Goal: Task Accomplishment & Management: Manage account settings

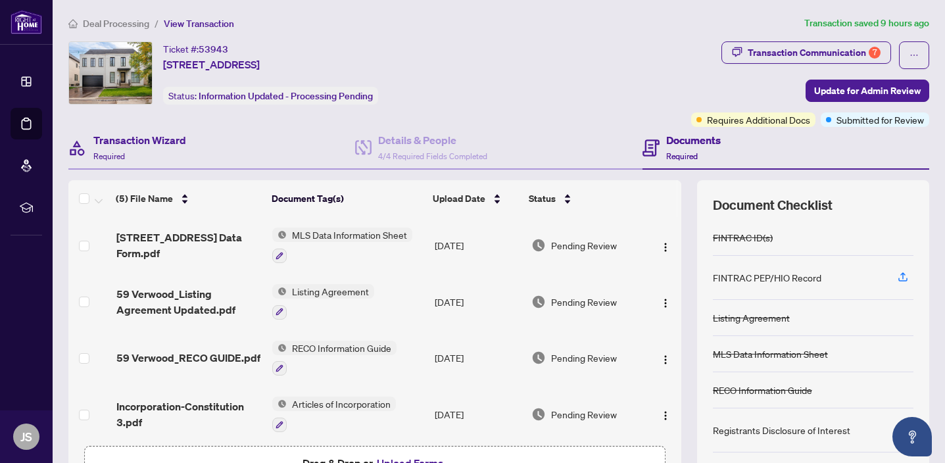
scroll to position [15, 0]
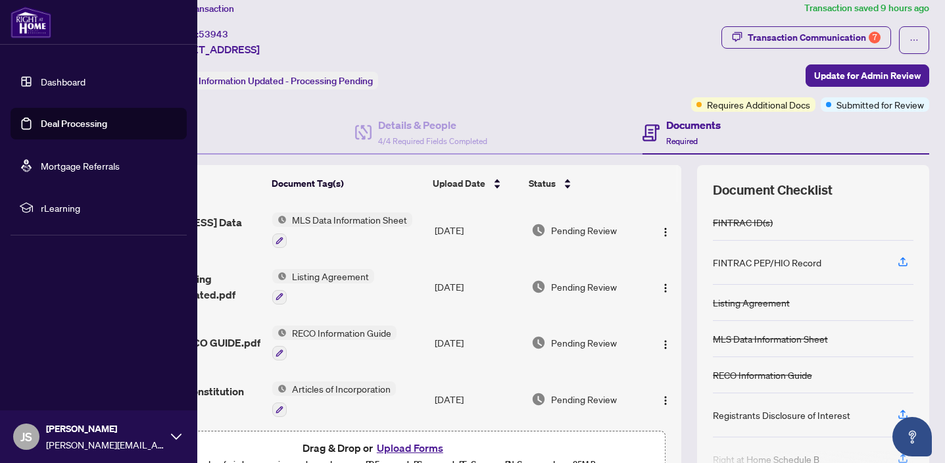
click at [43, 84] on link "Dashboard" at bounding box center [63, 82] width 45 height 12
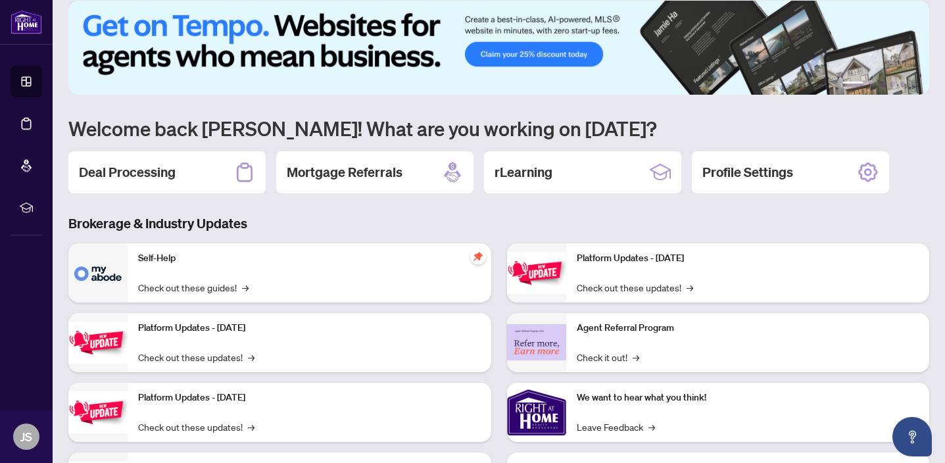
scroll to position [18, 0]
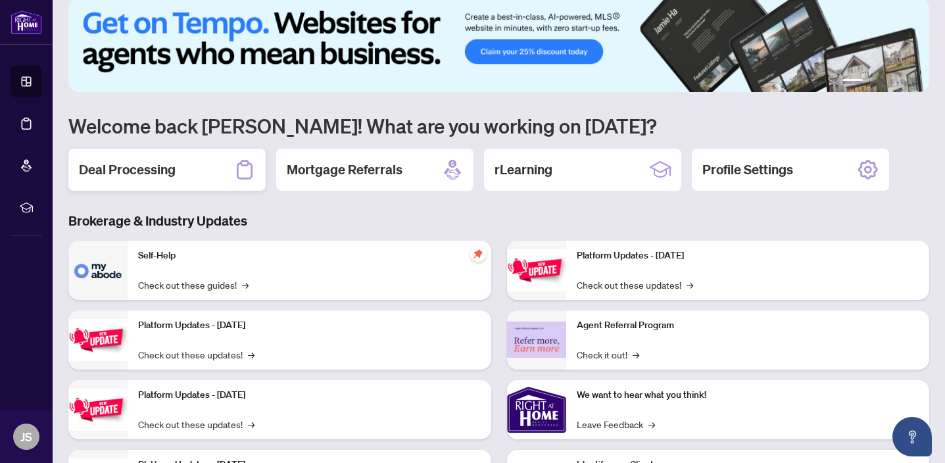
click at [199, 175] on div "Deal Processing" at bounding box center [166, 170] width 197 height 42
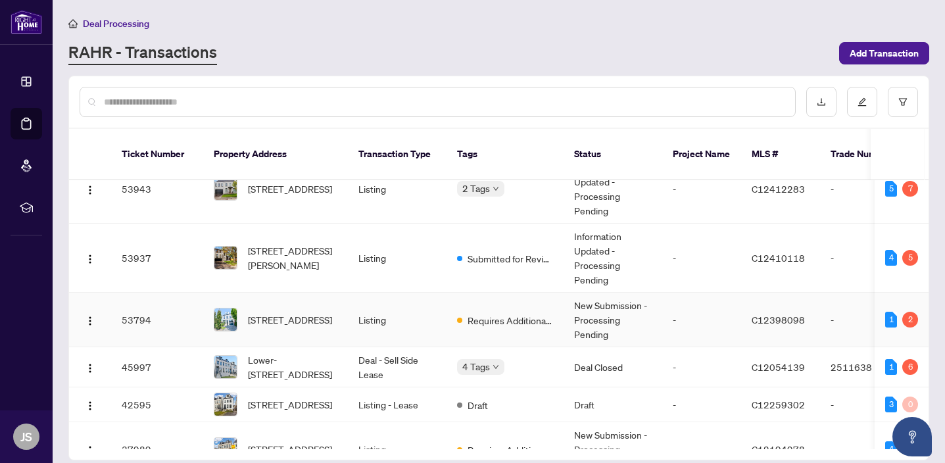
scroll to position [30, 0]
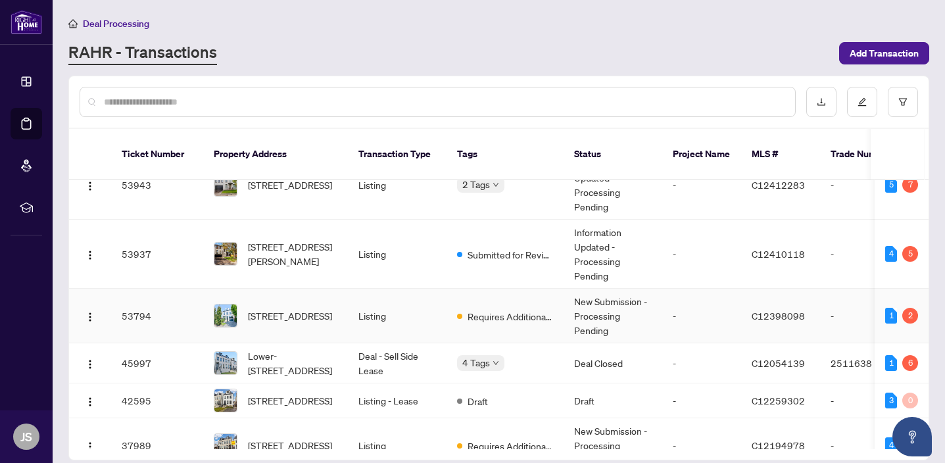
click at [601, 306] on td "New Submission - Processing Pending" at bounding box center [613, 316] width 99 height 55
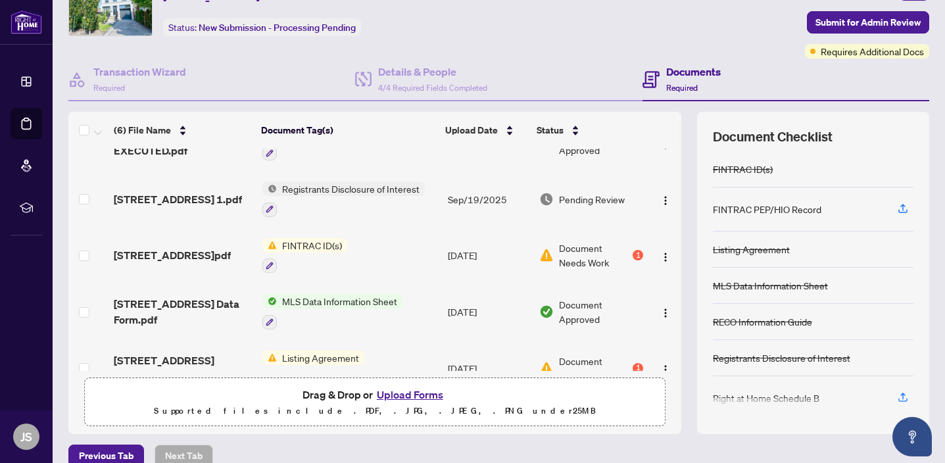
scroll to position [39, 0]
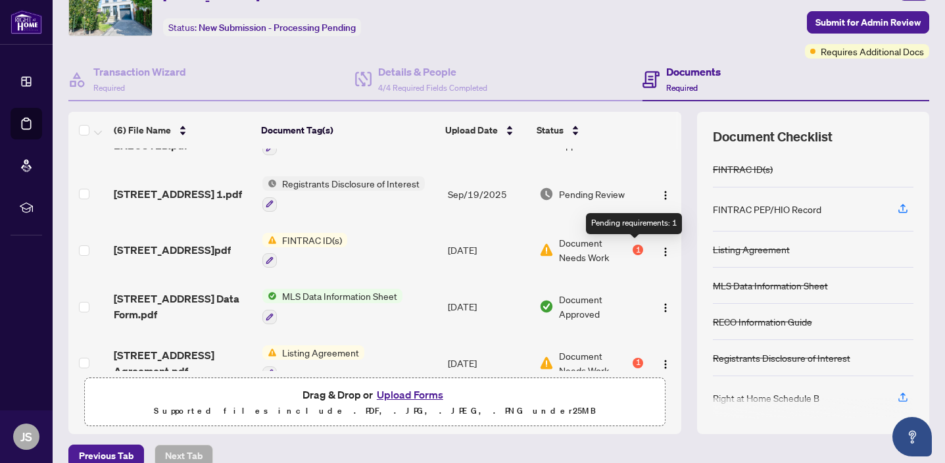
click at [637, 245] on div "1" at bounding box center [638, 250] width 11 height 11
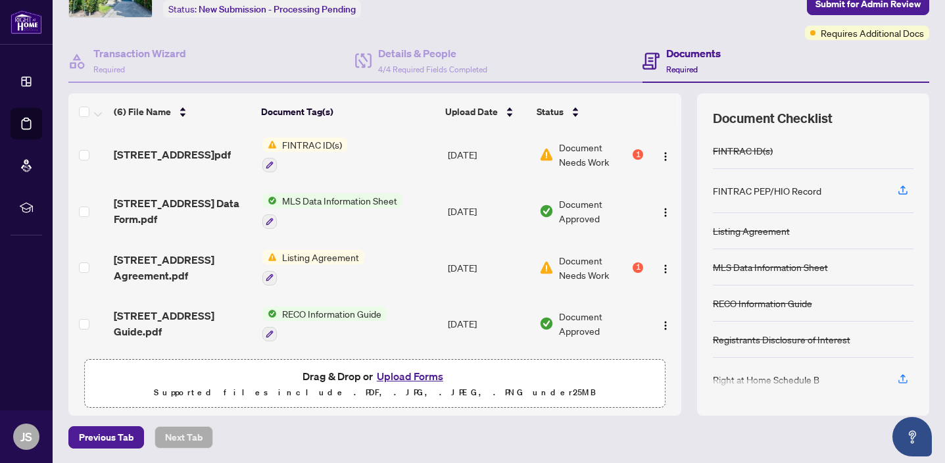
scroll to position [86, 0]
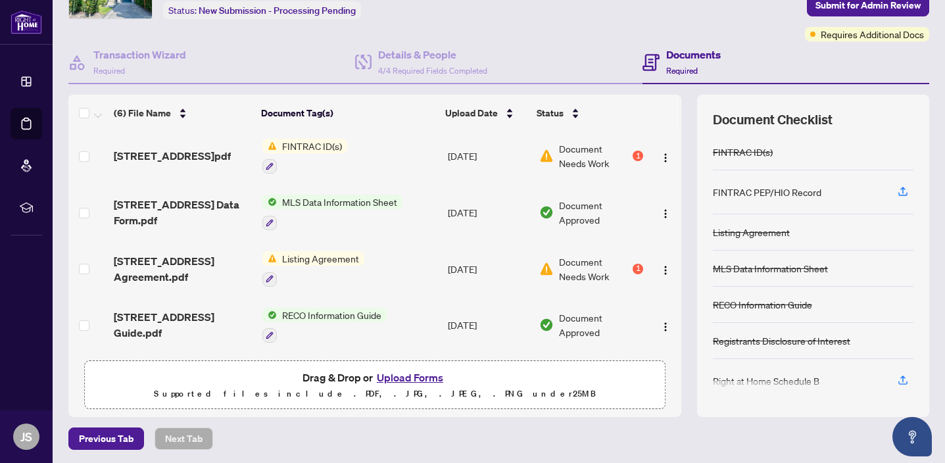
click at [409, 378] on button "Upload Forms" at bounding box center [410, 377] width 74 height 17
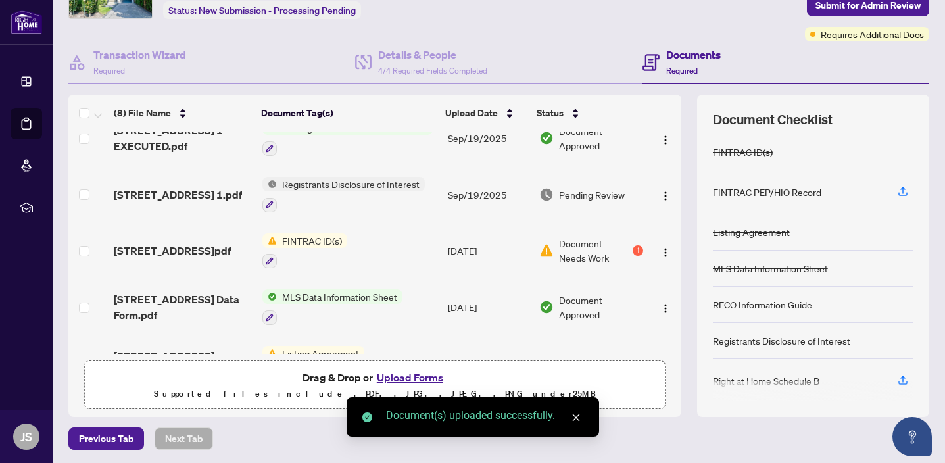
scroll to position [0, 0]
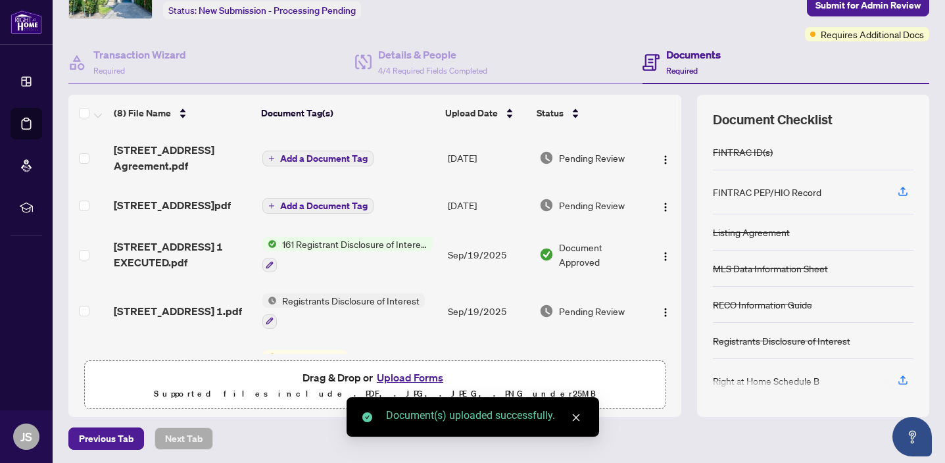
click at [340, 159] on span "Add a Document Tag" at bounding box center [323, 158] width 87 height 9
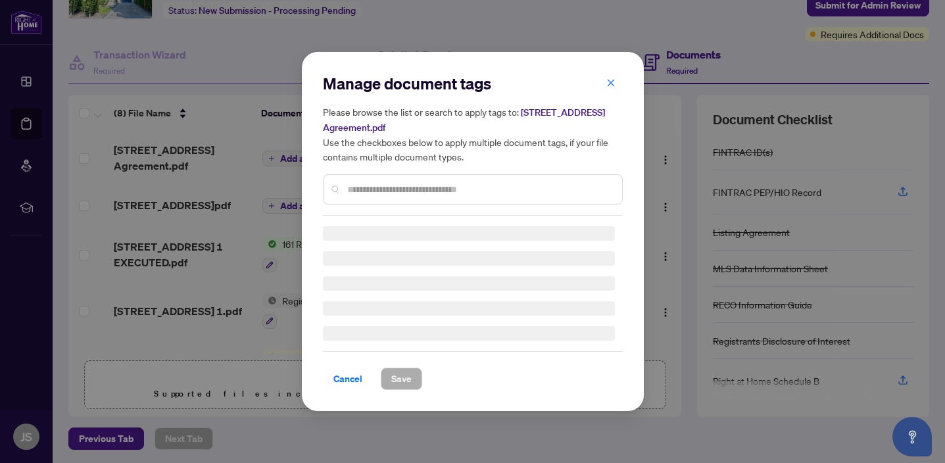
click at [409, 185] on div "Manage document tags Please browse the list or search to apply tags to: [STREET…" at bounding box center [473, 144] width 300 height 143
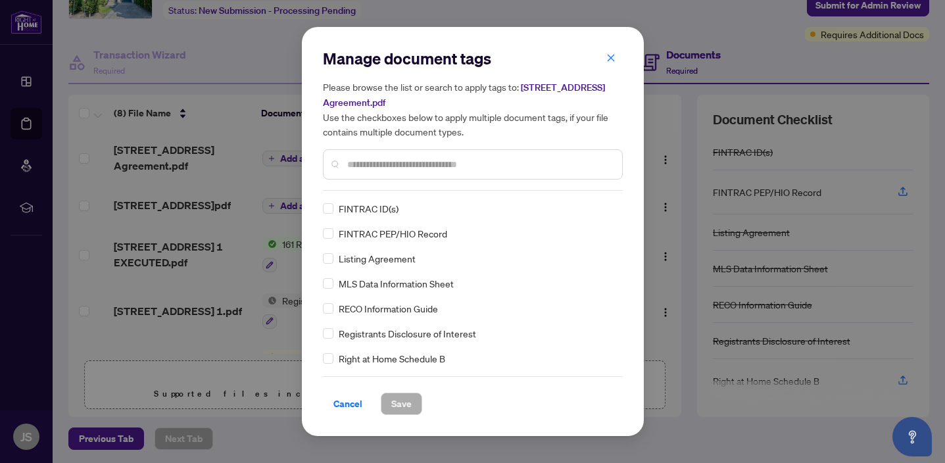
click at [409, 160] on input "text" at bounding box center [479, 164] width 264 height 14
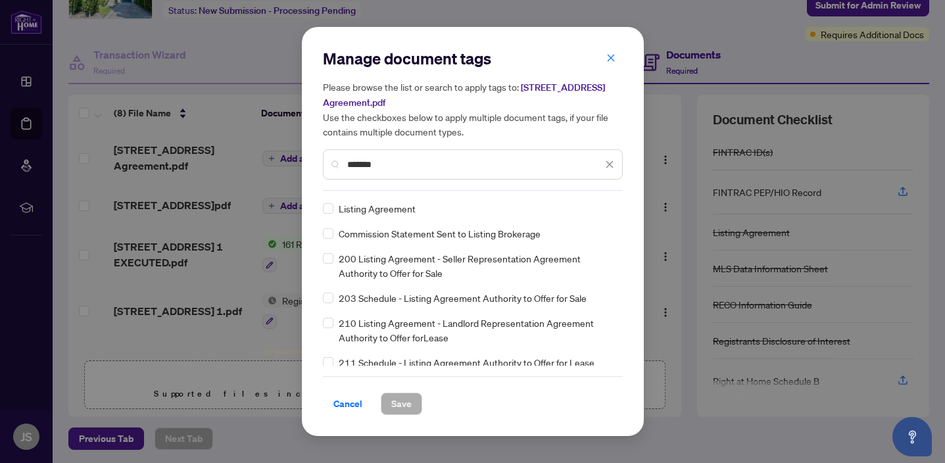
type input "*******"
click at [400, 410] on span "Save" at bounding box center [401, 403] width 20 height 21
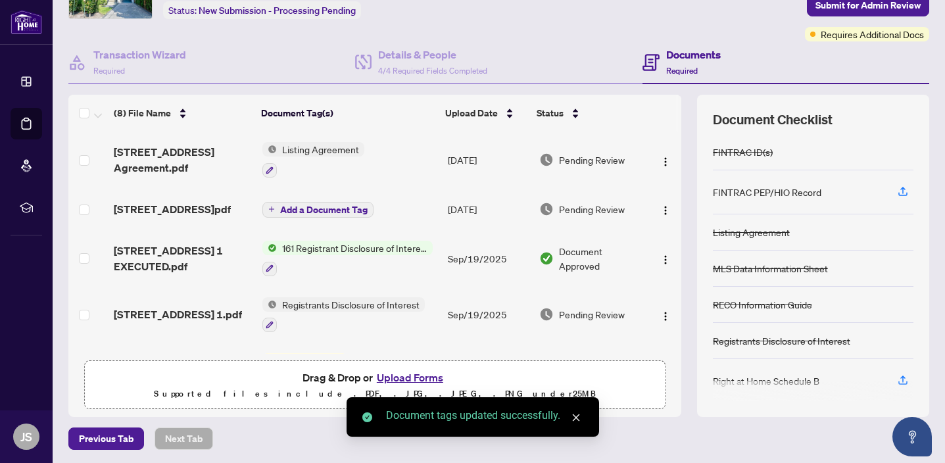
click at [282, 206] on span "Add a Document Tag" at bounding box center [323, 209] width 87 height 9
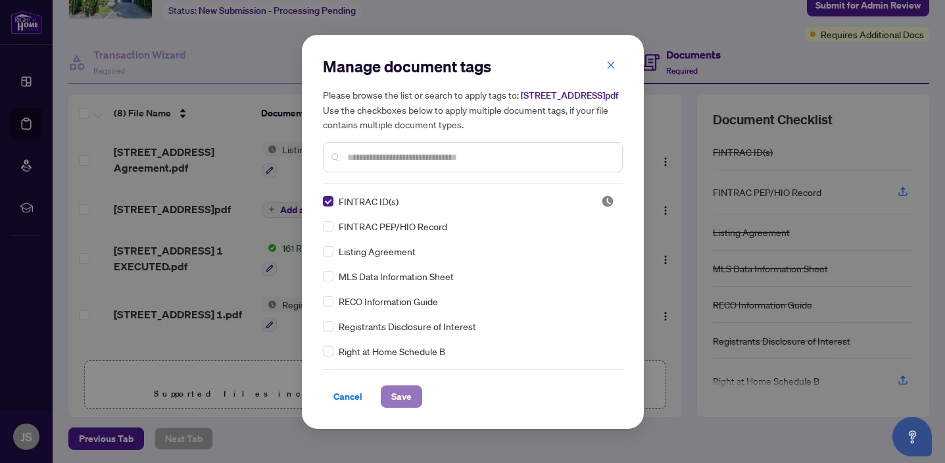
click at [398, 396] on span "Save" at bounding box center [401, 396] width 20 height 21
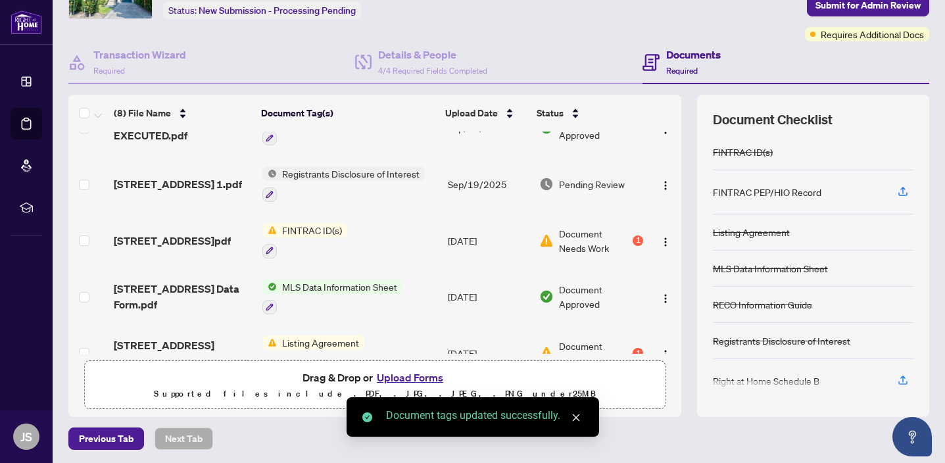
scroll to position [153, 0]
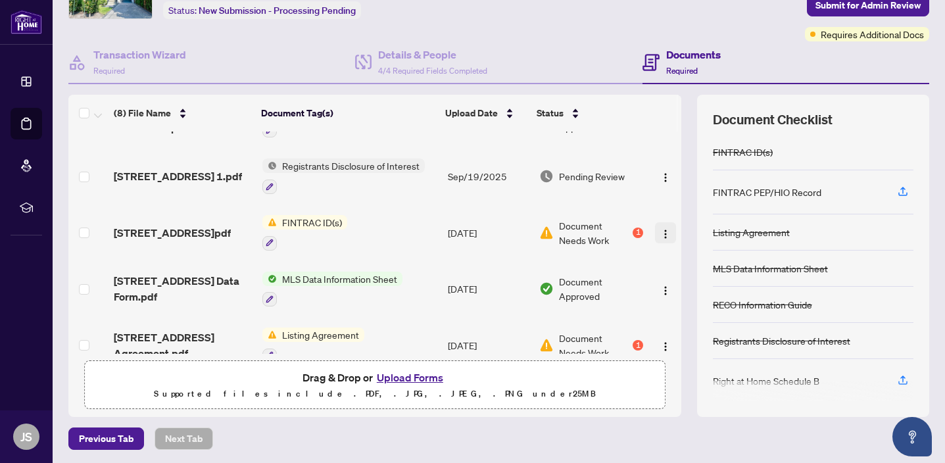
click at [660, 233] on img "button" at bounding box center [665, 234] width 11 height 11
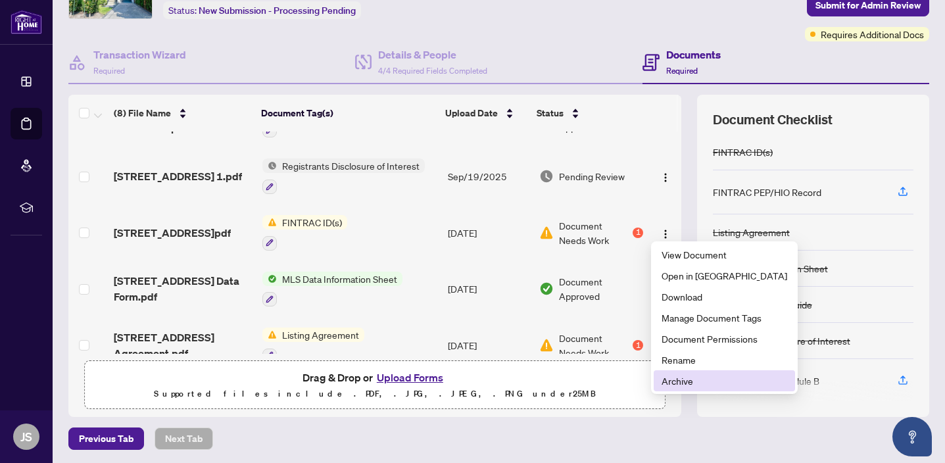
click at [695, 379] on span "Archive" at bounding box center [725, 381] width 126 height 14
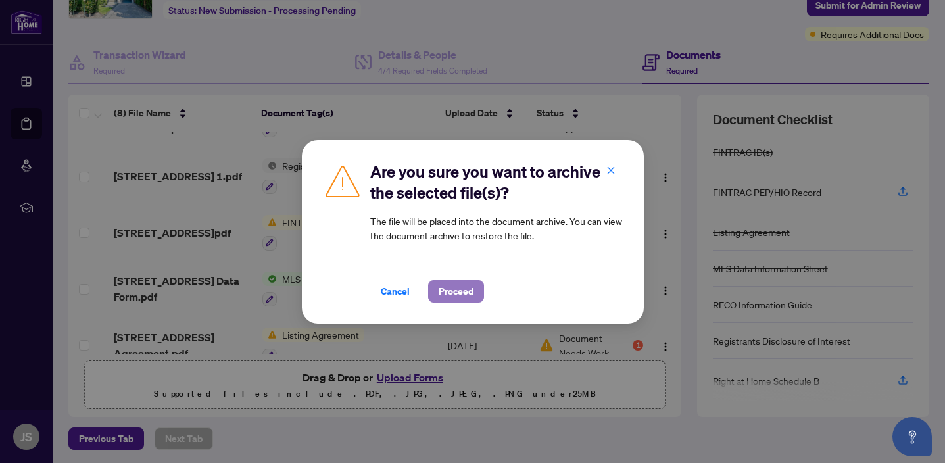
click at [466, 293] on span "Proceed" at bounding box center [456, 291] width 35 height 21
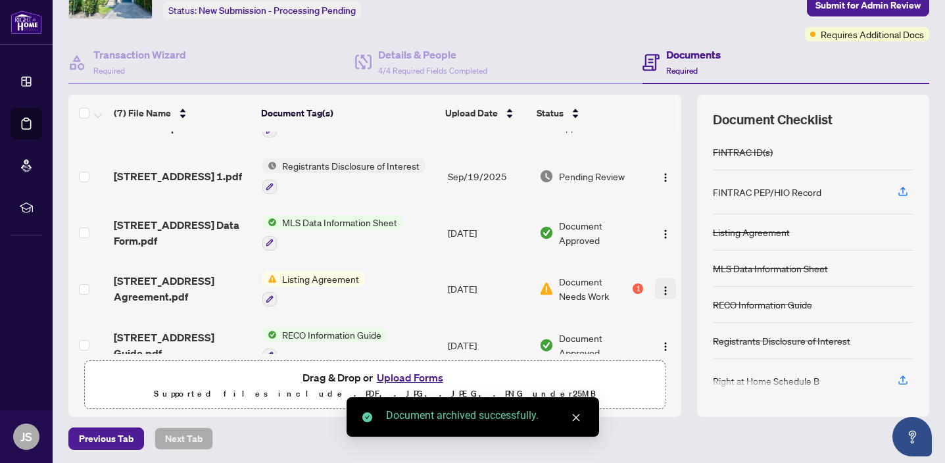
click at [660, 285] on img "button" at bounding box center [665, 290] width 11 height 11
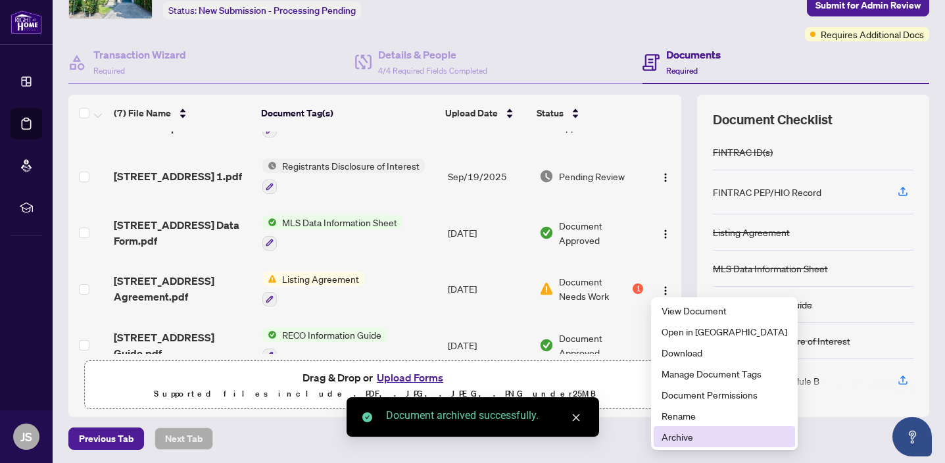
click at [682, 439] on span "Archive" at bounding box center [725, 437] width 126 height 14
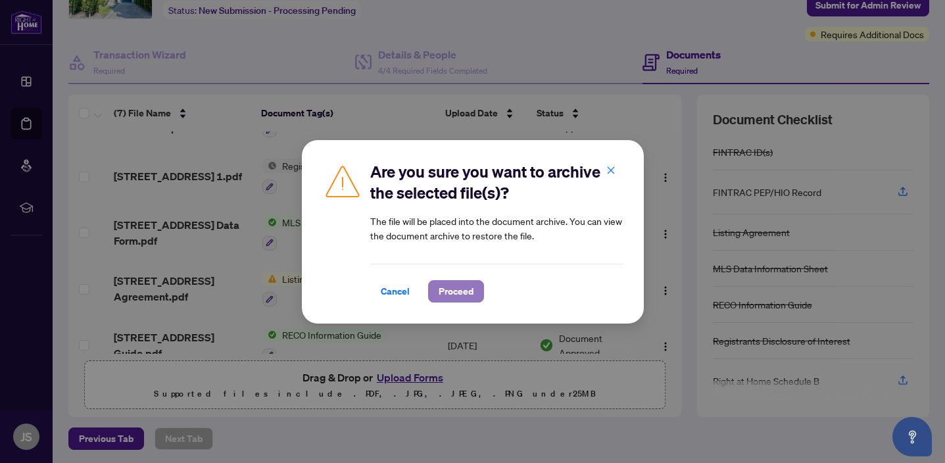
click at [469, 292] on span "Proceed" at bounding box center [456, 291] width 35 height 21
